Goal: Find specific page/section: Find specific page/section

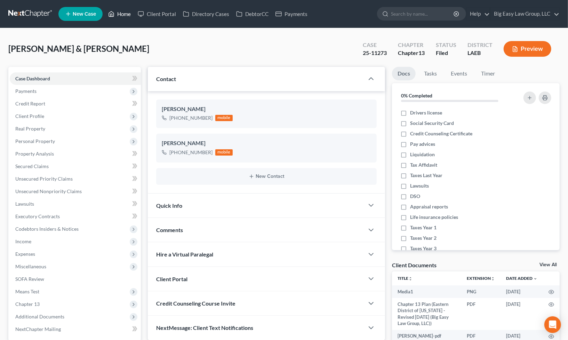
click at [117, 15] on link "Home" at bounding box center [120, 14] width 30 height 13
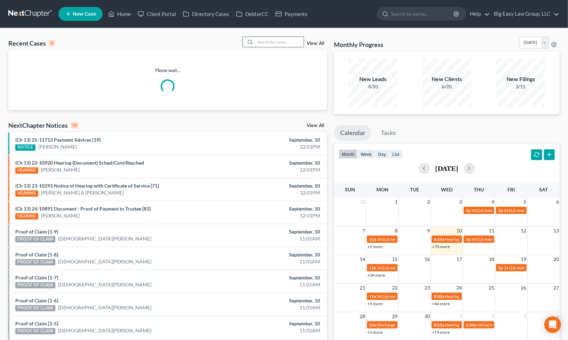
click at [259, 45] on input "search" at bounding box center [279, 42] width 49 height 10
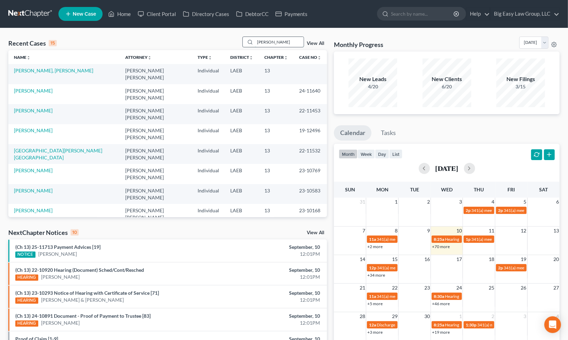
type input "[PERSON_NAME]"
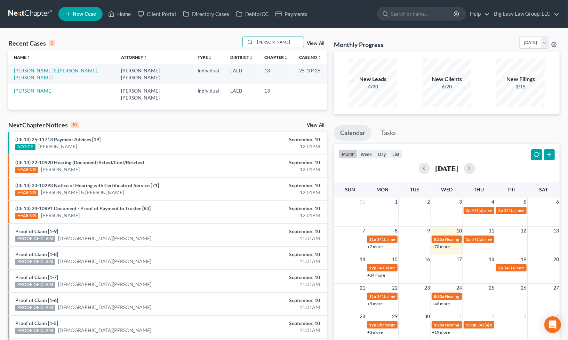
click at [16, 72] on link "[PERSON_NAME] & [PERSON_NAME], [PERSON_NAME]" at bounding box center [56, 74] width 84 height 13
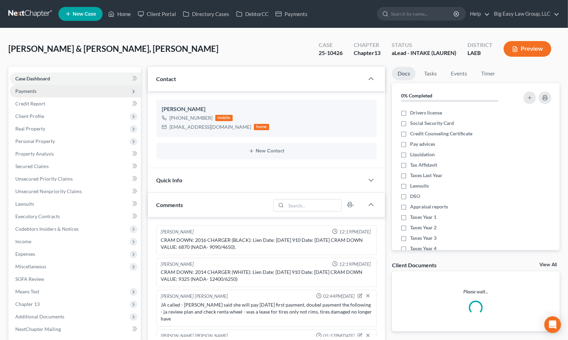
click at [41, 92] on span "Payments" at bounding box center [75, 91] width 131 height 13
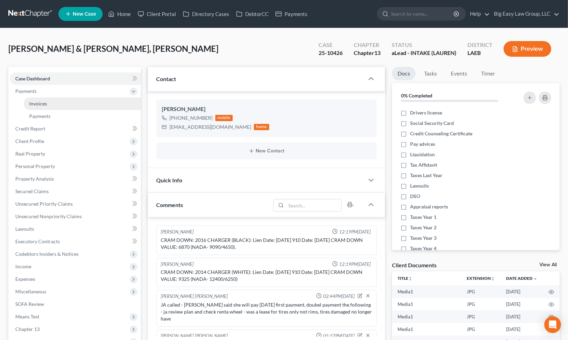
scroll to position [30, 0]
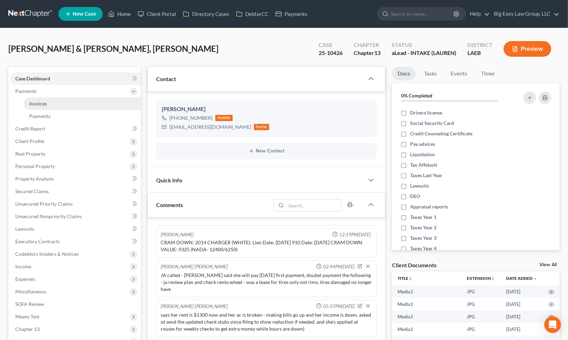
click at [63, 103] on link "Invoices" at bounding box center [82, 103] width 117 height 13
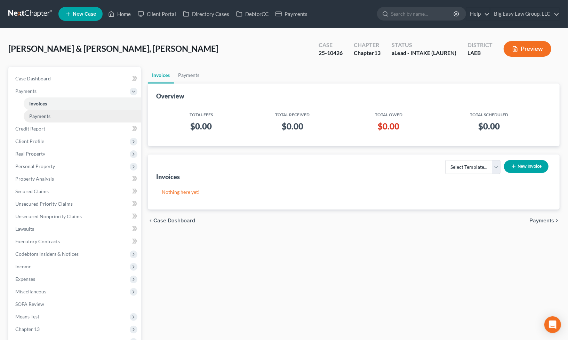
click at [57, 113] on link "Payments" at bounding box center [82, 116] width 117 height 13
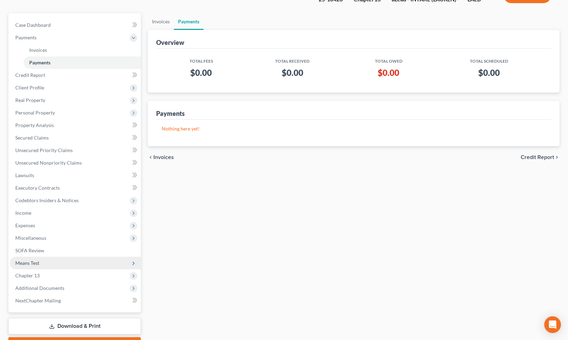
scroll to position [92, 0]
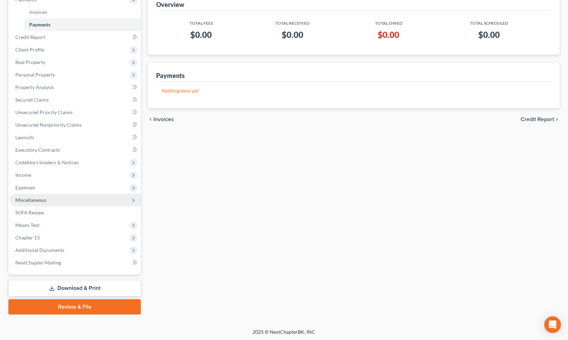
click at [66, 199] on span "Miscellaneous" at bounding box center [75, 200] width 131 height 13
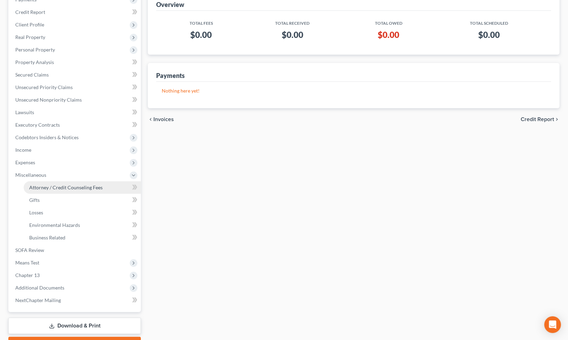
click at [83, 191] on link "Attorney / Credit Counseling Fees" at bounding box center [82, 187] width 117 height 13
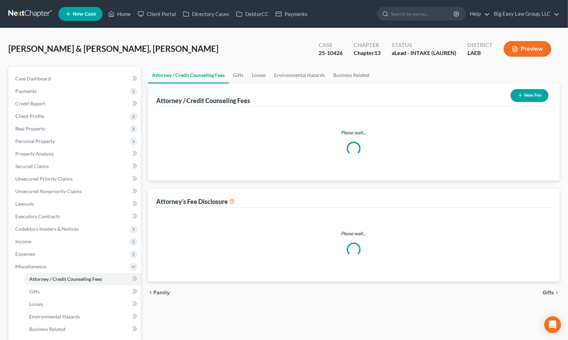
select select "0"
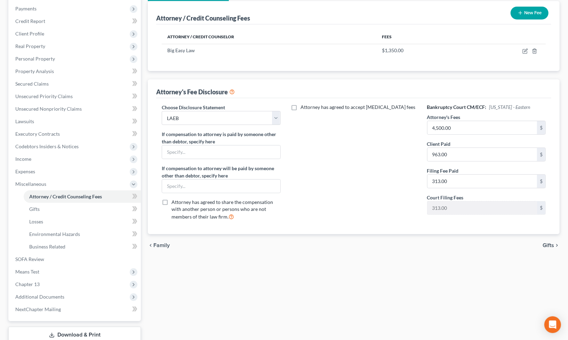
scroll to position [129, 0]
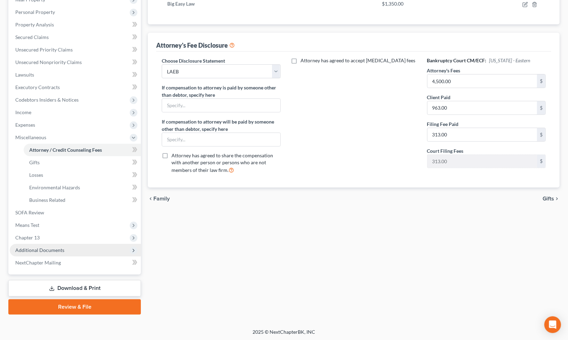
click at [63, 251] on span "Additional Documents" at bounding box center [75, 250] width 131 height 13
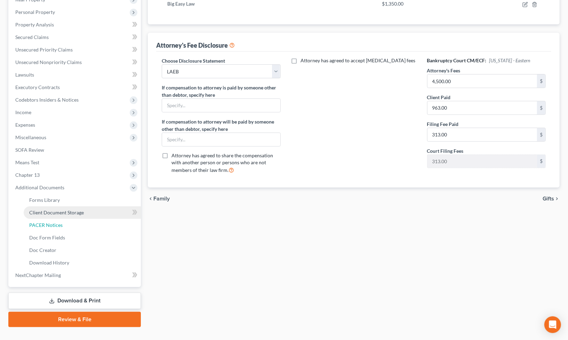
drag, startPoint x: 72, startPoint y: 225, endPoint x: 103, endPoint y: 225, distance: 31.0
click at [72, 225] on link "PACER Notices" at bounding box center [82, 225] width 117 height 13
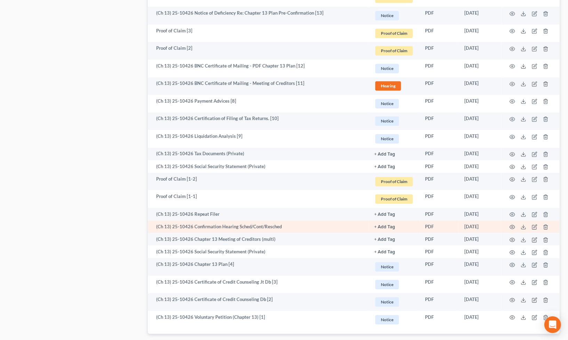
scroll to position [898, 0]
